Goal: Information Seeking & Learning: Learn about a topic

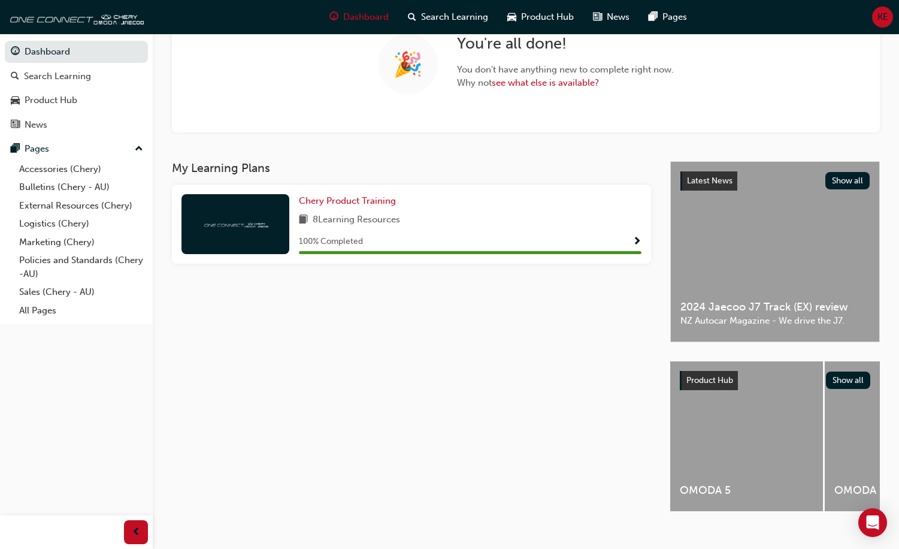
scroll to position [120, 0]
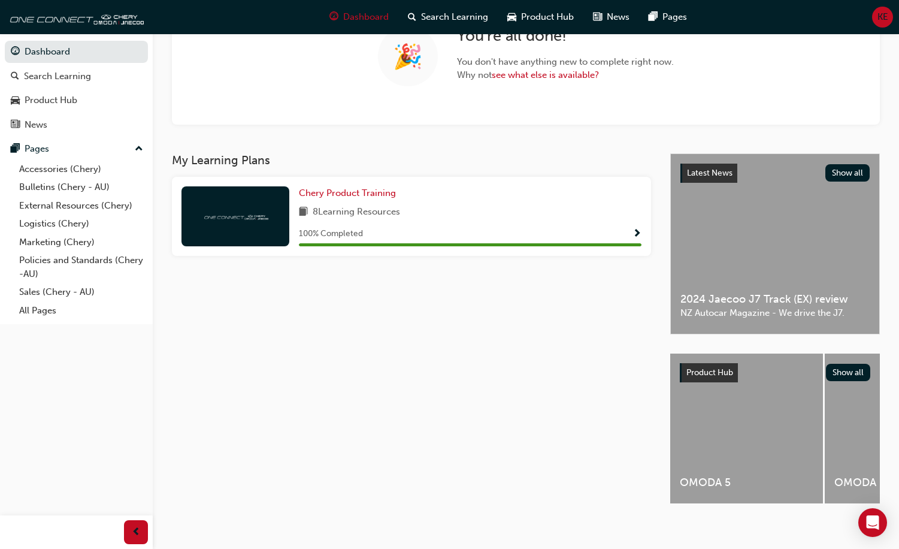
click at [723, 401] on div "OMODA 5" at bounding box center [746, 428] width 153 height 150
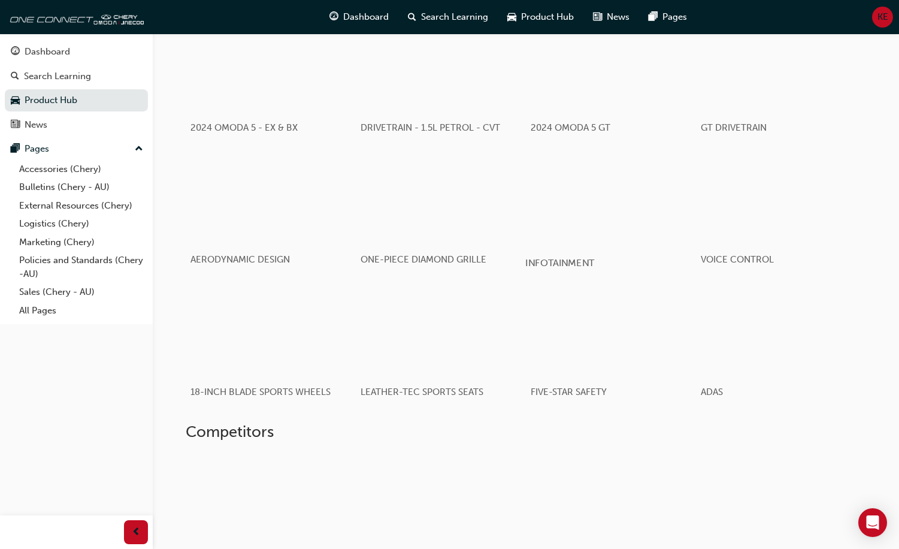
scroll to position [659, 0]
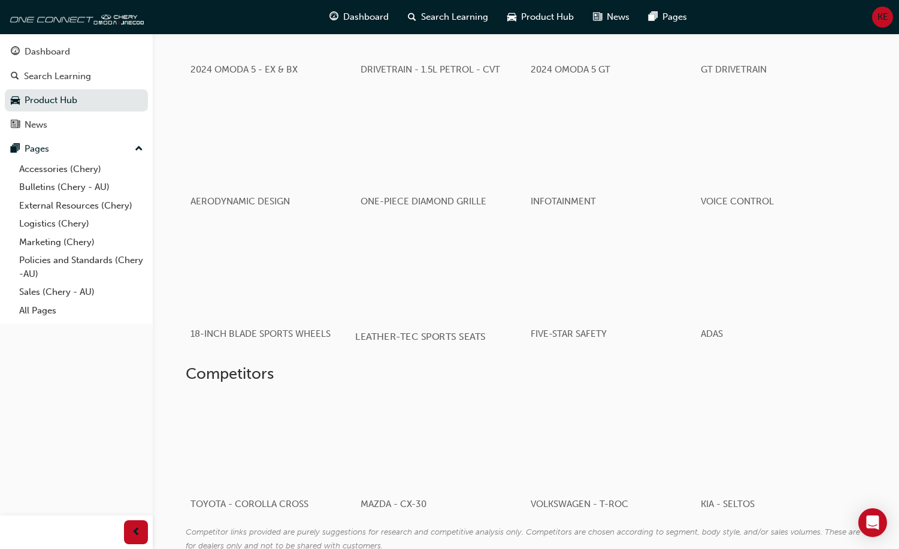
click at [449, 319] on div "button" at bounding box center [440, 271] width 171 height 96
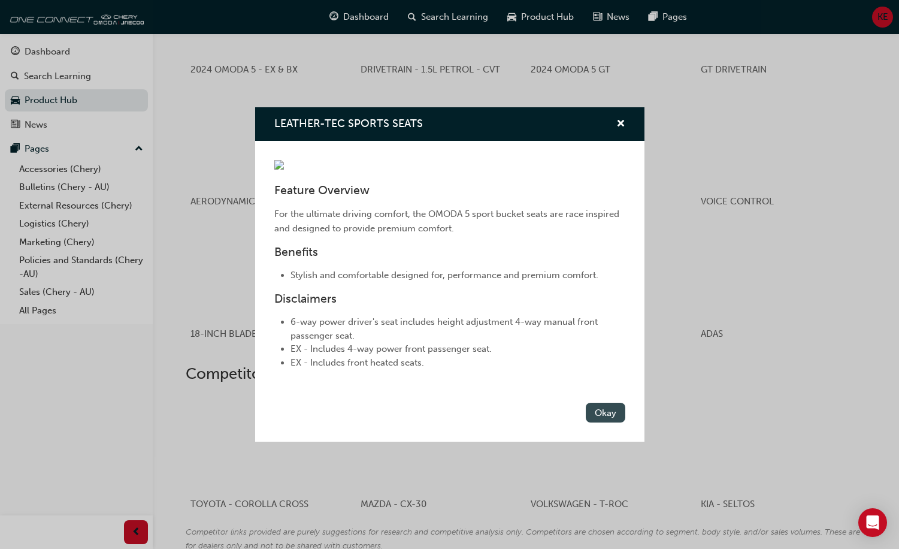
click at [595, 422] on button "Okay" at bounding box center [606, 412] width 40 height 20
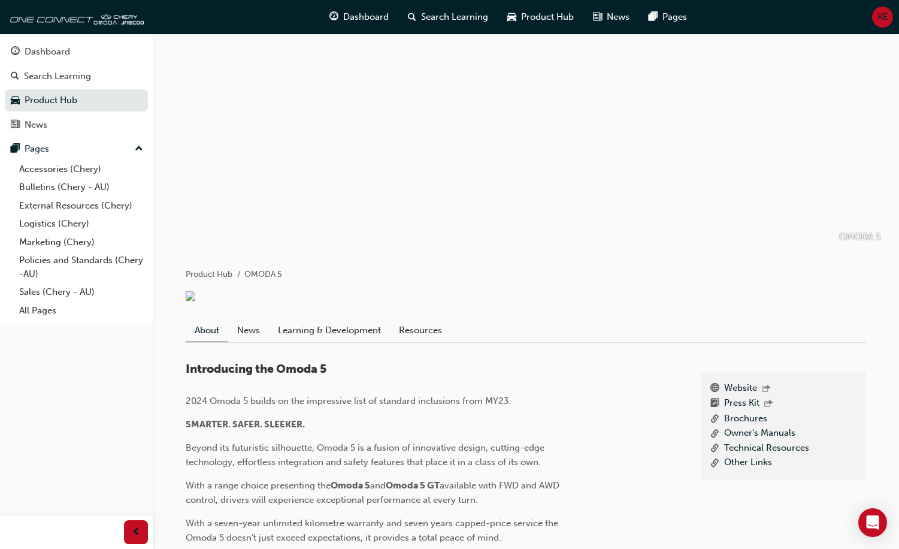
scroll to position [16, 0]
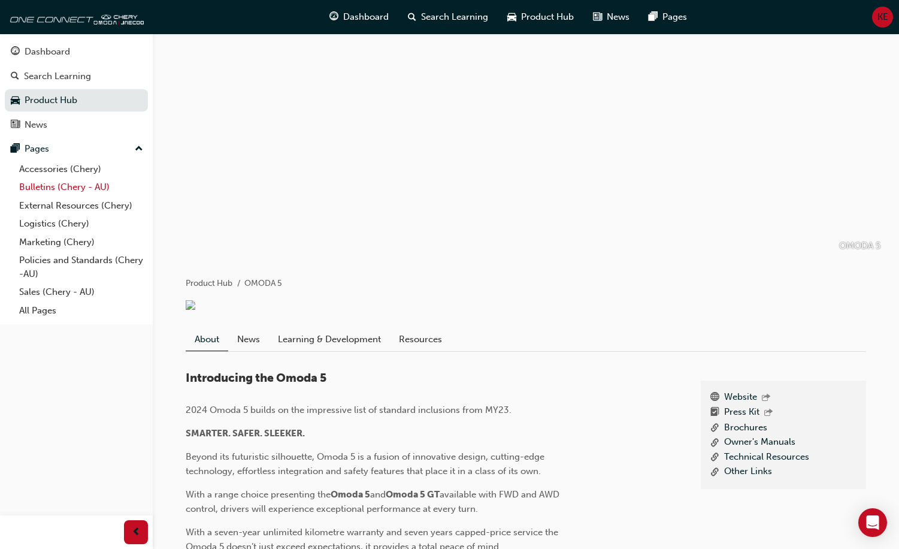
click at [50, 187] on link "Bulletins (Chery - AU)" at bounding box center [81, 187] width 134 height 19
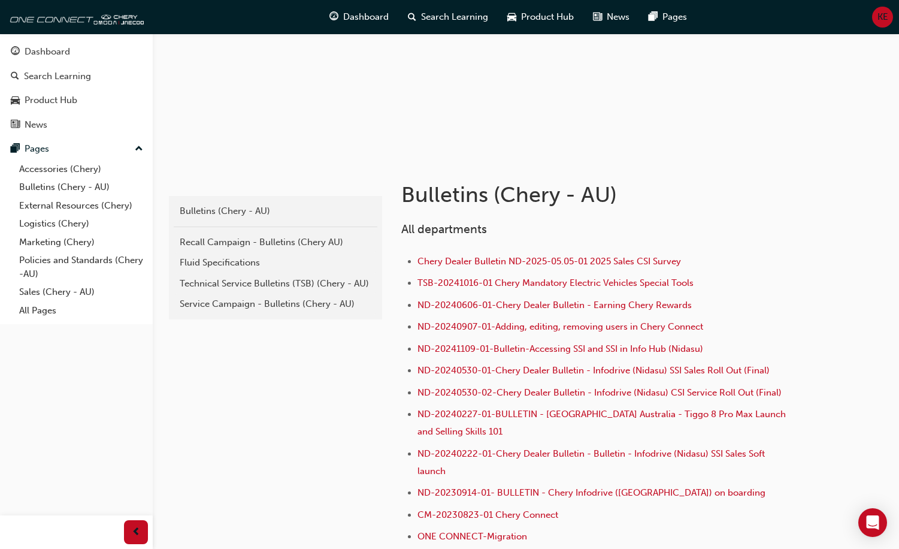
scroll to position [120, 0]
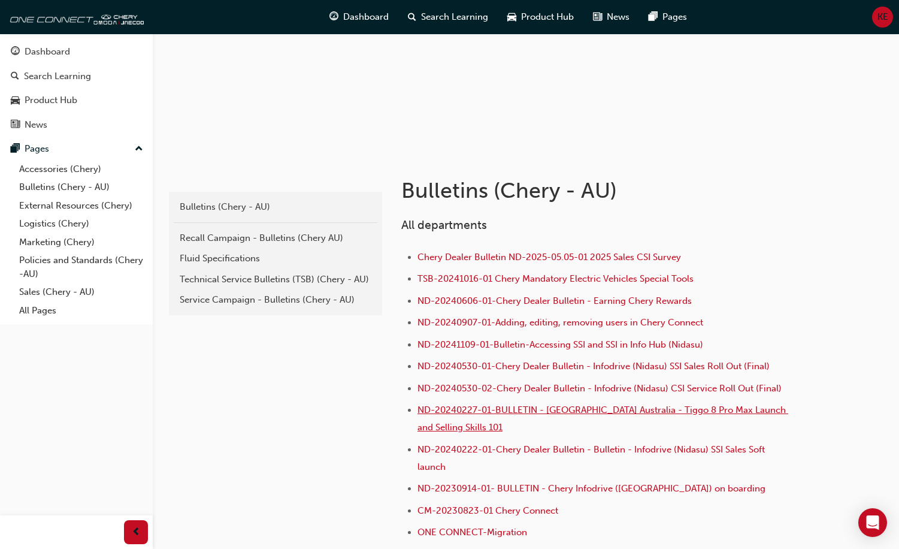
click at [654, 412] on span "ND-20240227-01-BULLETIN - [GEOGRAPHIC_DATA] Australia - Tiggo 8 Pro Max Launch …" at bounding box center [602, 418] width 371 height 28
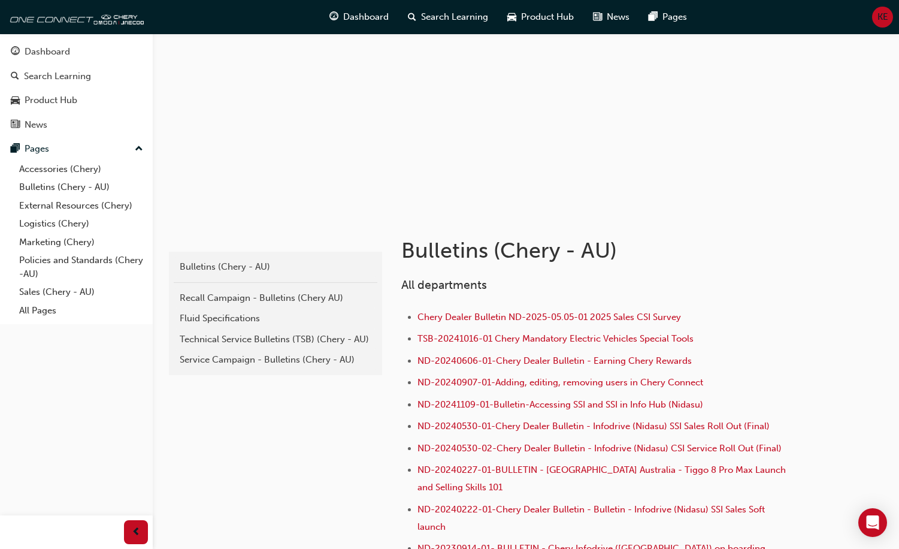
scroll to position [120, 0]
